Goal: Complete application form: Complete application form

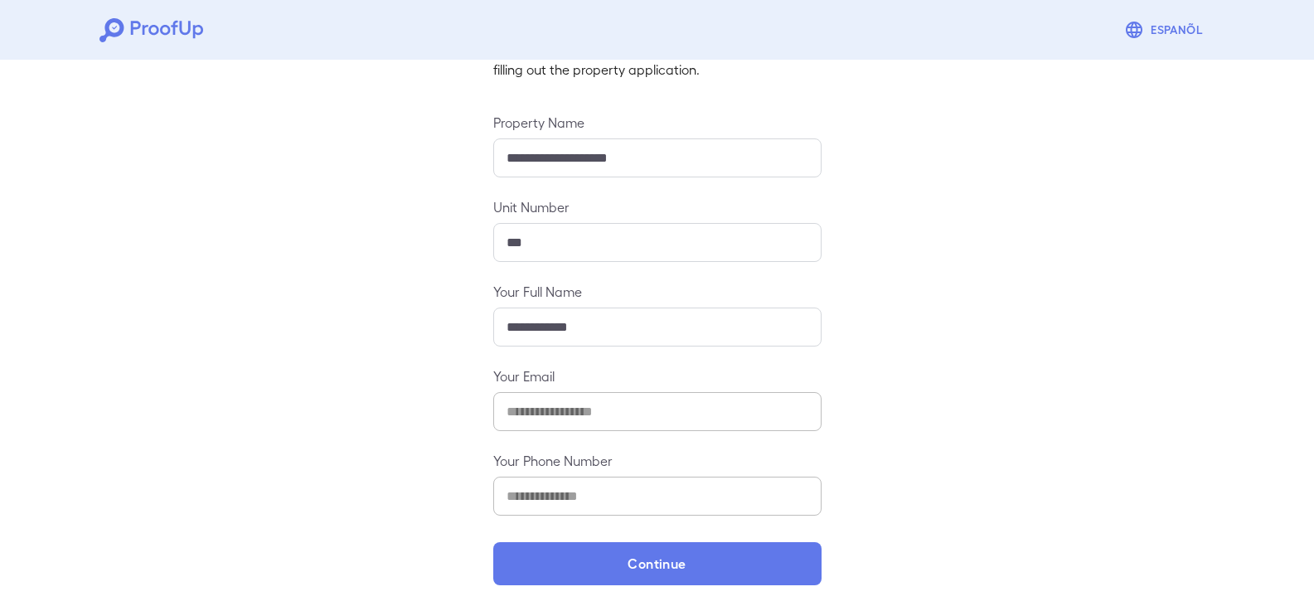
scroll to position [145, 0]
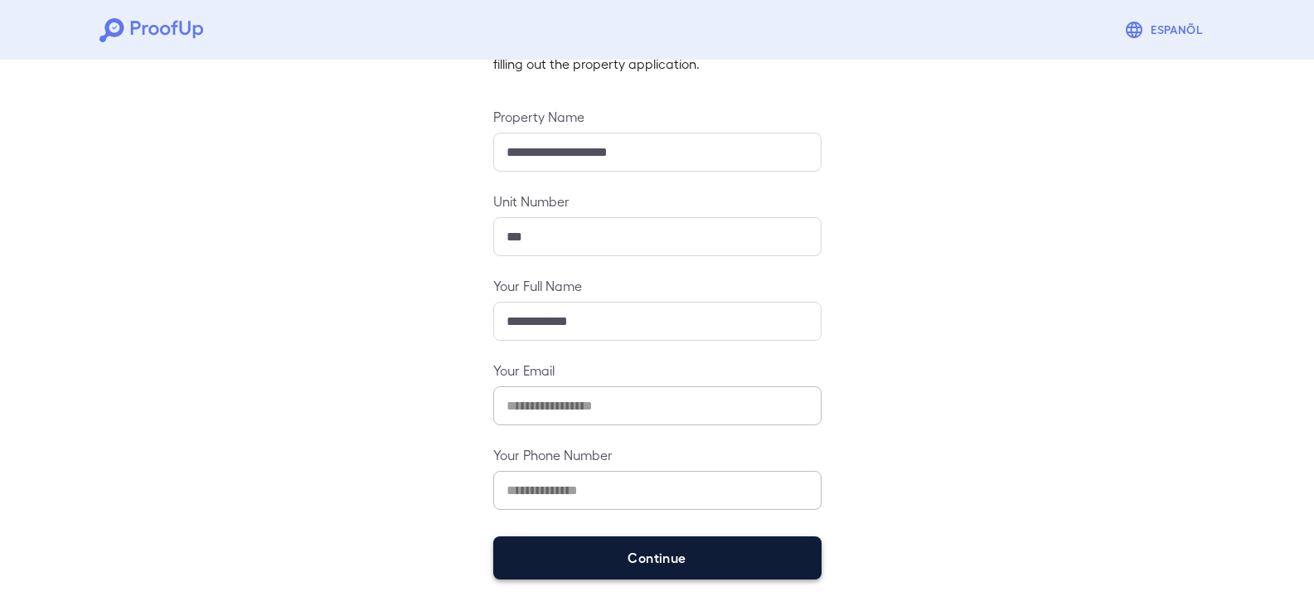
click at [659, 554] on button "Continue" at bounding box center [657, 558] width 328 height 43
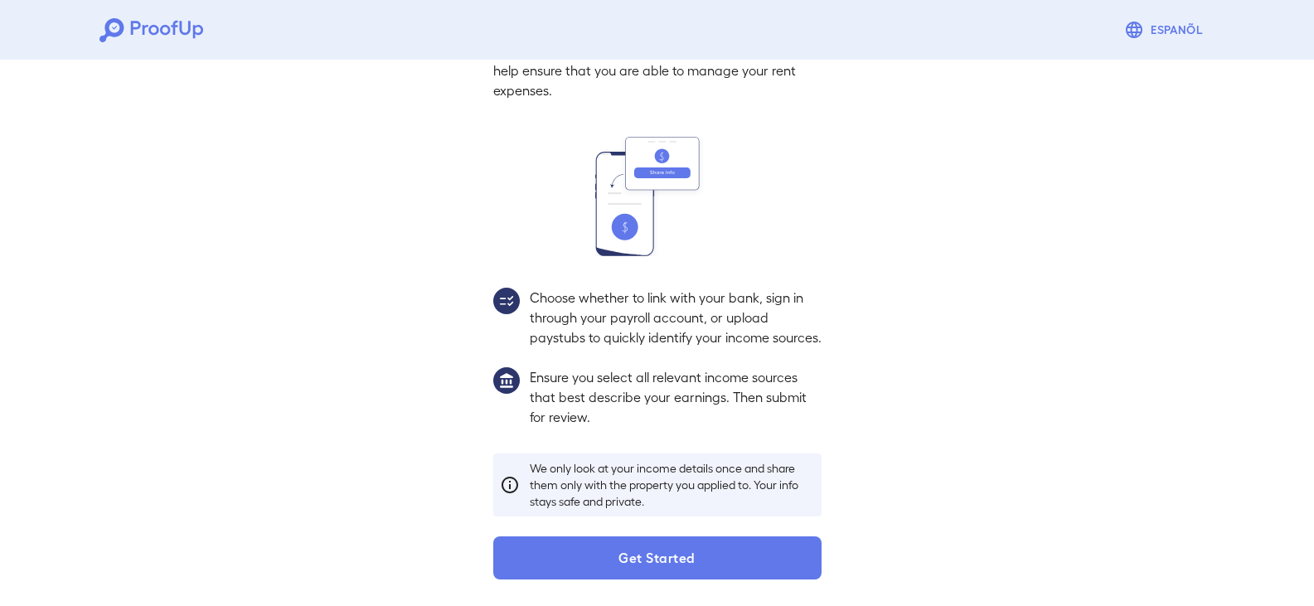
scroll to position [122, 0]
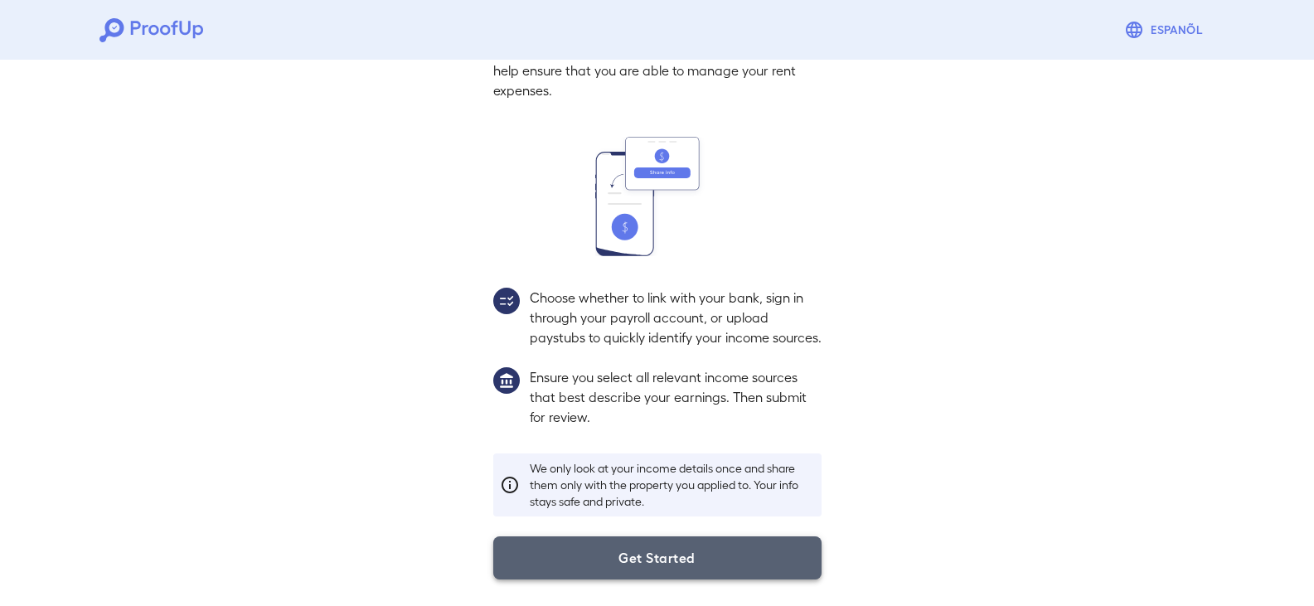
click at [634, 541] on button "Get Started" at bounding box center [657, 558] width 328 height 43
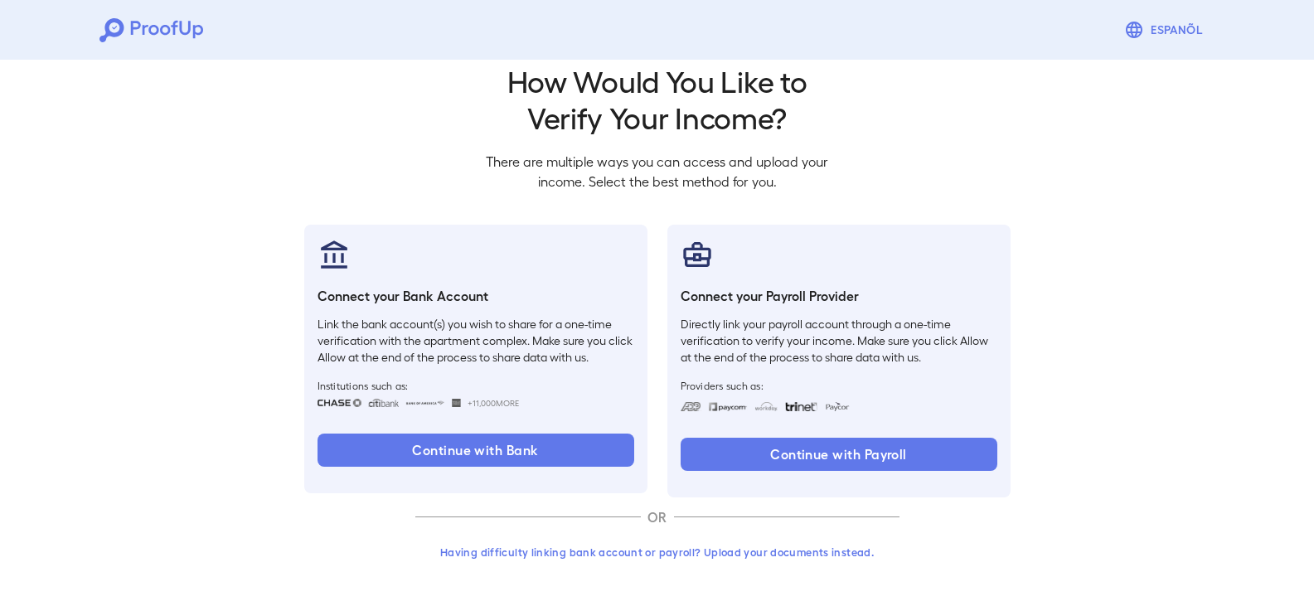
click at [770, 554] on button "Having difficulty linking bank account or payroll? Upload your documents instea…" at bounding box center [657, 552] width 484 height 30
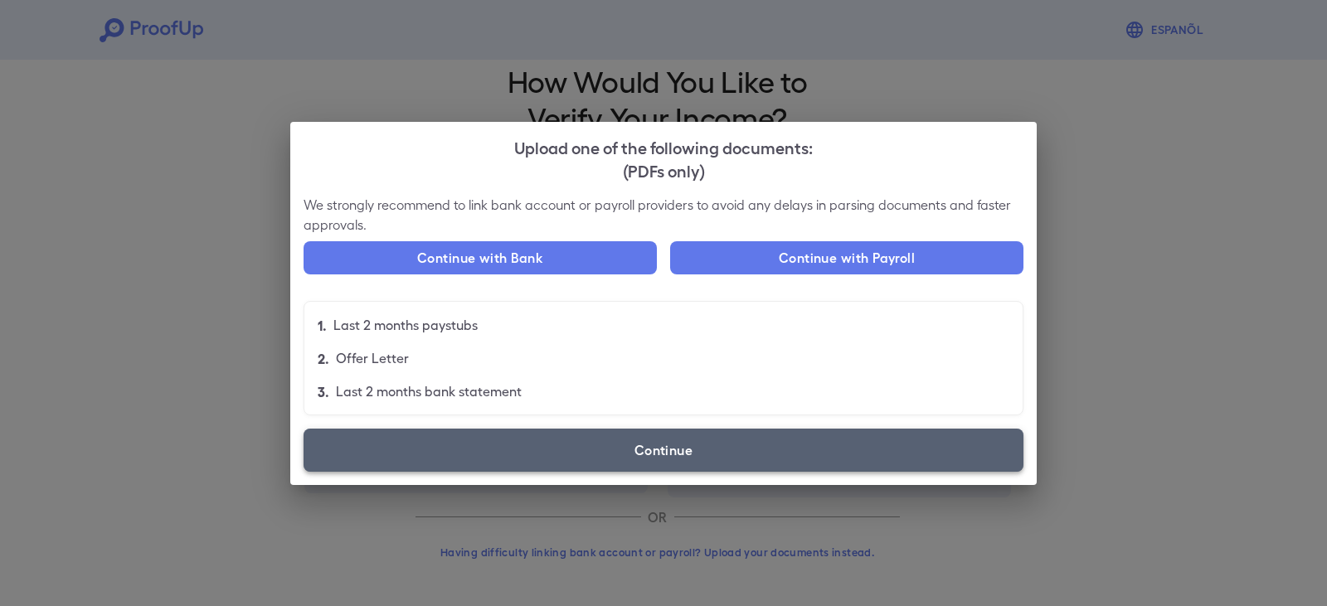
click at [488, 435] on label "Continue" at bounding box center [664, 450] width 720 height 43
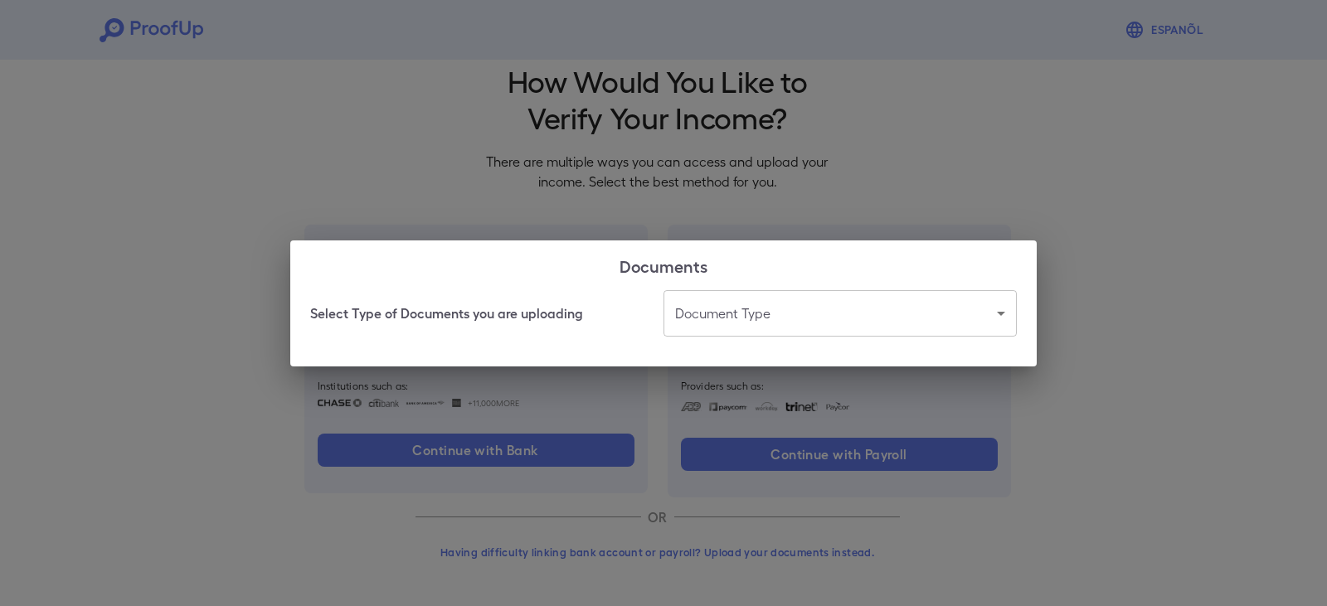
click at [741, 304] on body "Espanõl Go back How Would You Like to Verify Your Income? There are multiple wa…" at bounding box center [663, 290] width 1327 height 634
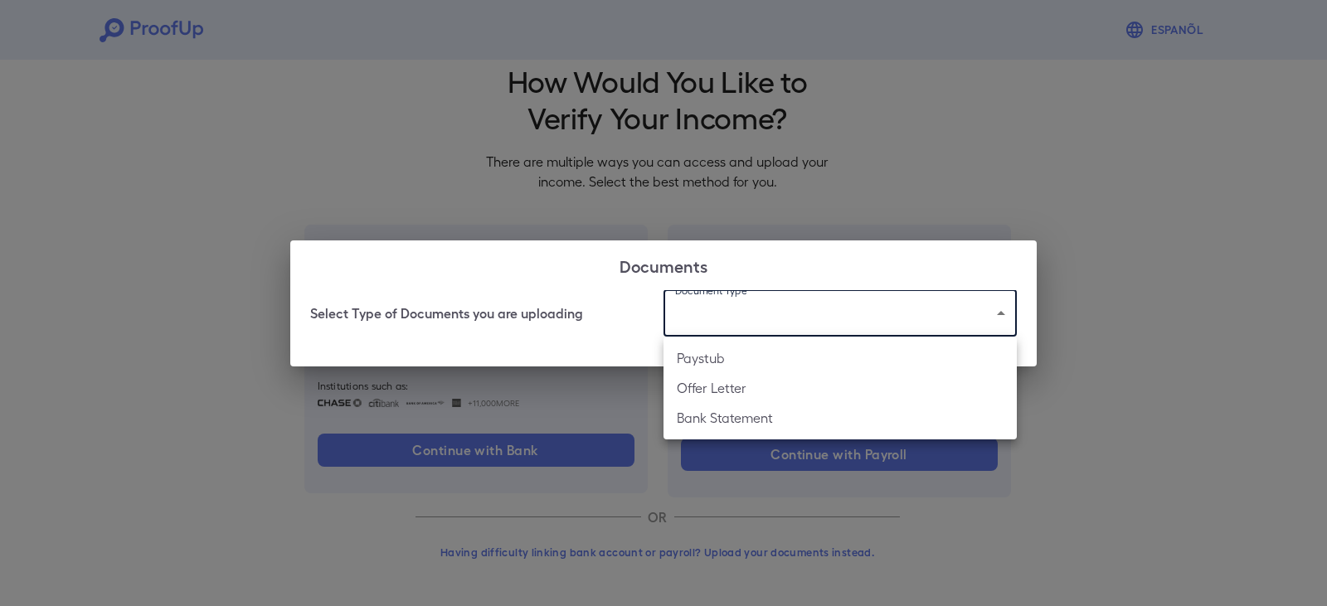
click at [795, 224] on div at bounding box center [663, 303] width 1327 height 606
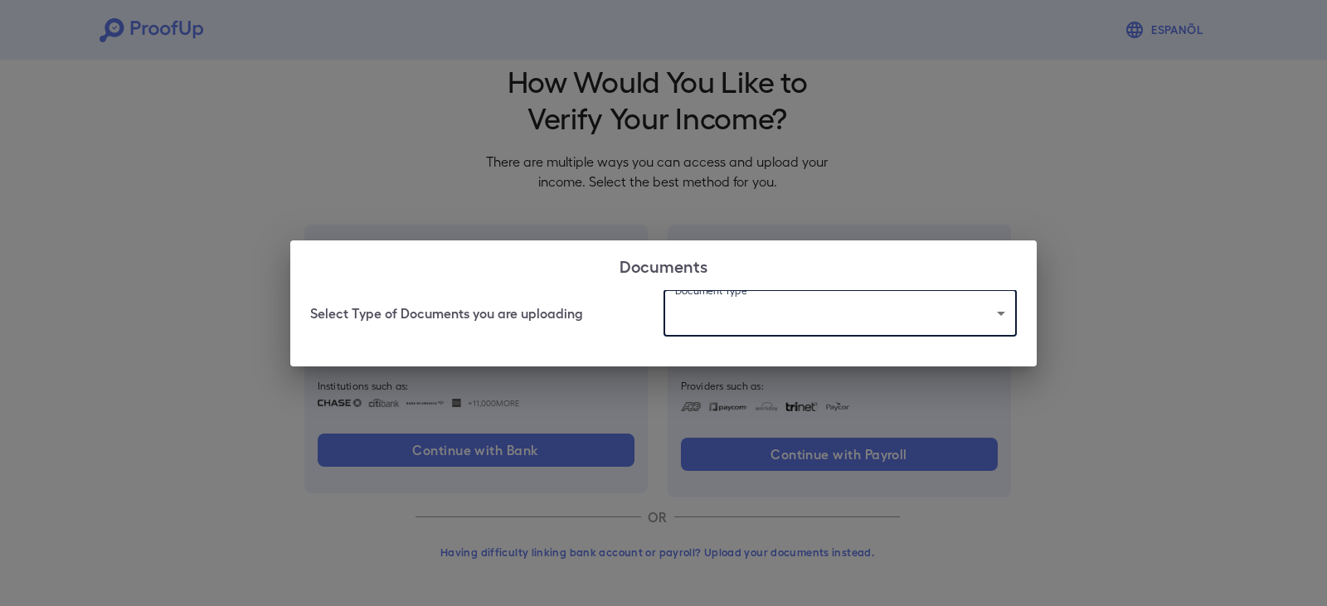
click at [764, 288] on h2 "Documents" at bounding box center [663, 265] width 746 height 50
click at [775, 306] on body "Espanõl Go back How Would You Like to Verify Your Income? There are multiple wa…" at bounding box center [663, 290] width 1327 height 634
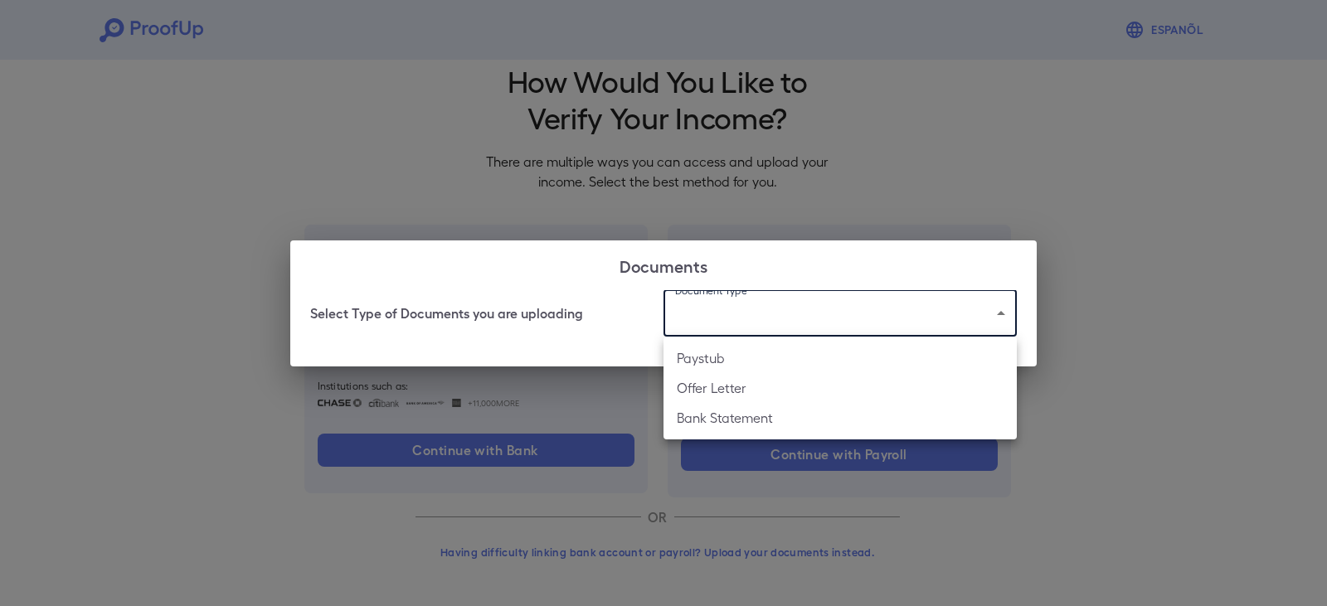
click at [716, 391] on li "Offer Letter" at bounding box center [839, 388] width 353 height 30
type input "**********"
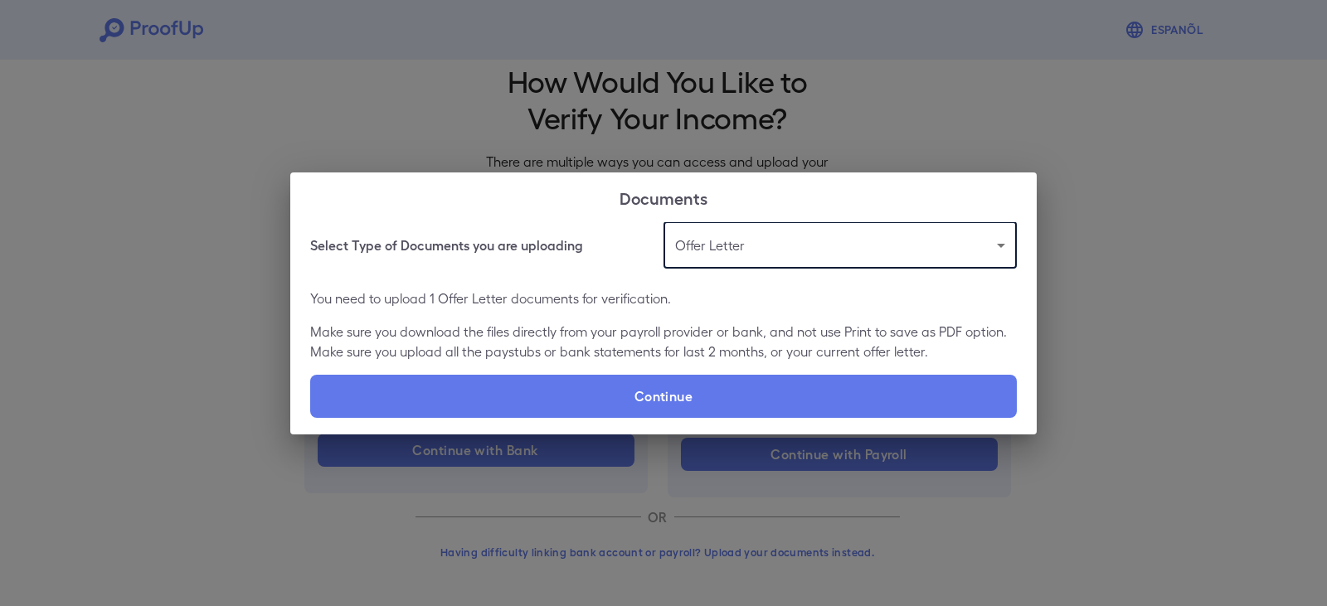
click at [716, 391] on label "Continue" at bounding box center [663, 396] width 707 height 43
click at [311, 417] on input "Continue" at bounding box center [310, 417] width 1 height 1
type input "**********"
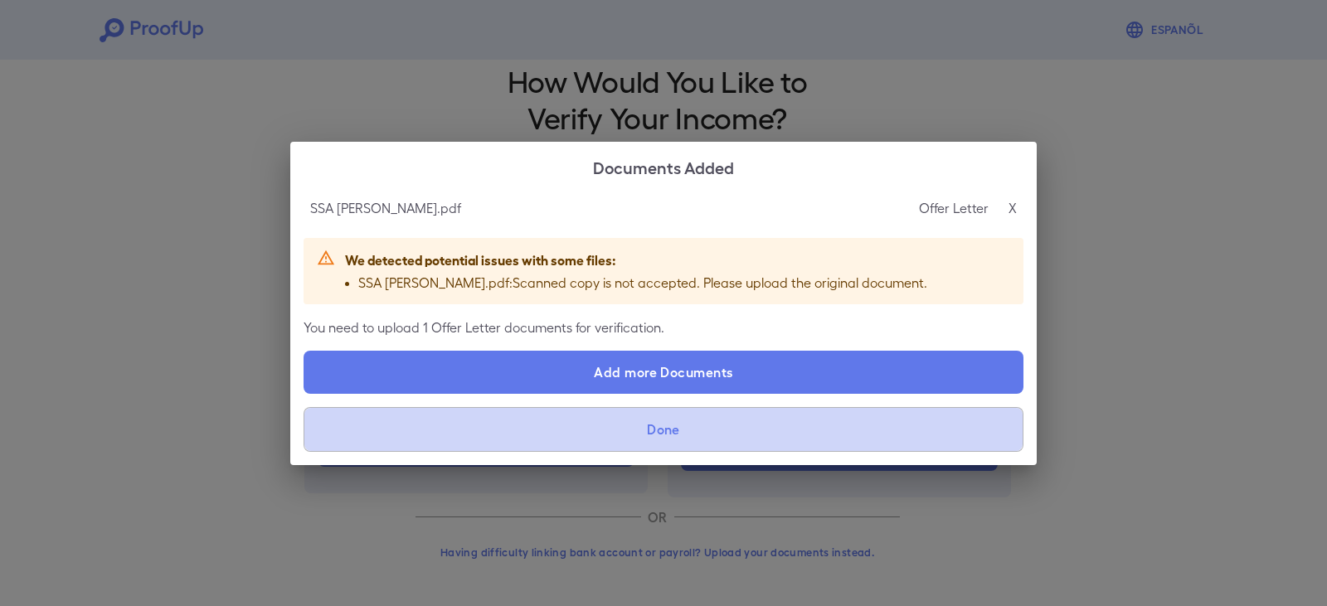
click at [660, 426] on button "Done" at bounding box center [664, 429] width 720 height 45
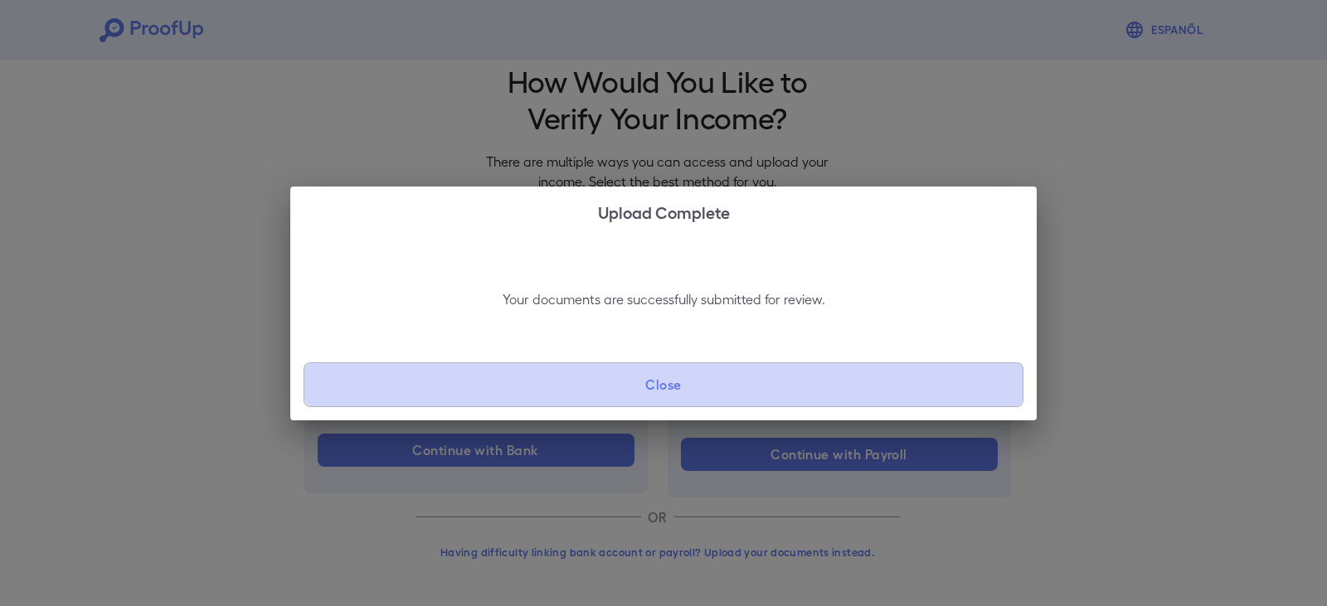
click at [672, 391] on button "Close" at bounding box center [664, 384] width 720 height 45
